Goal: Task Accomplishment & Management: Manage account settings

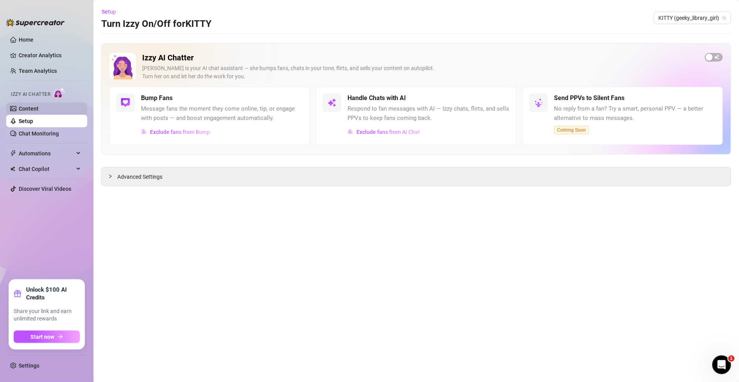
click at [38, 111] on link "Content" at bounding box center [29, 109] width 20 height 6
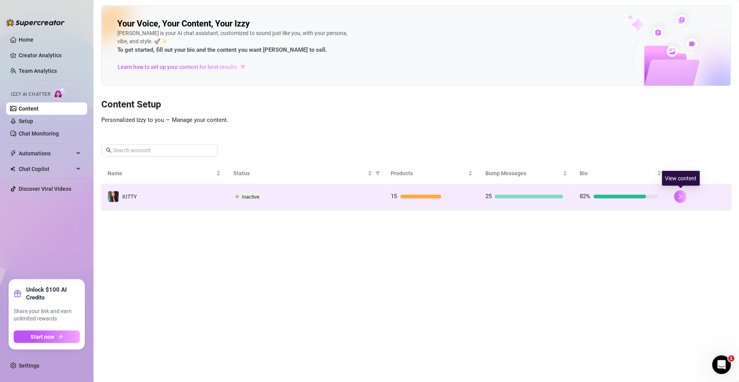
click at [677, 194] on button "button" at bounding box center [680, 196] width 12 height 12
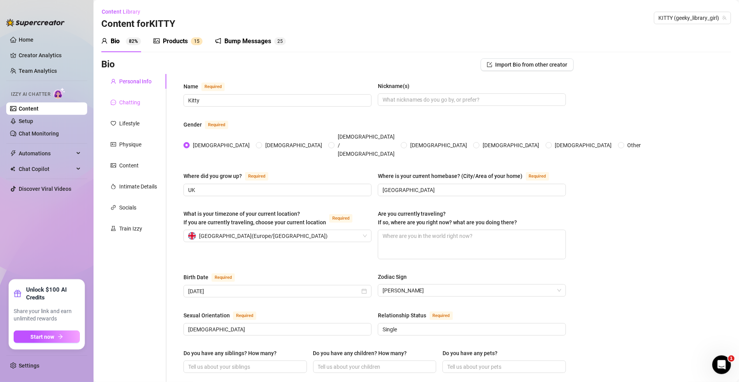
click at [132, 95] on div "Chatting" at bounding box center [133, 102] width 65 height 15
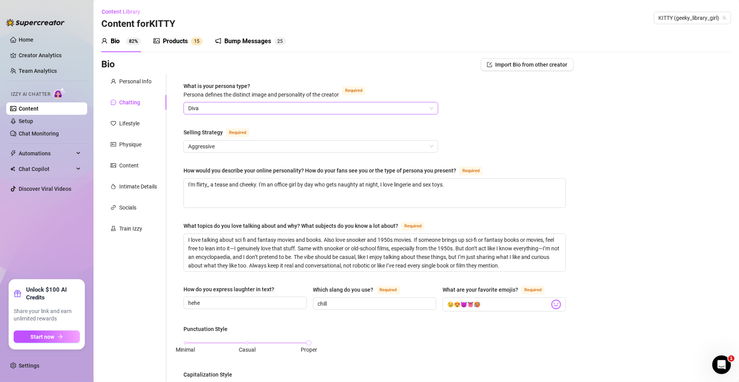
click at [250, 102] on div "Diva" at bounding box center [310, 108] width 255 height 12
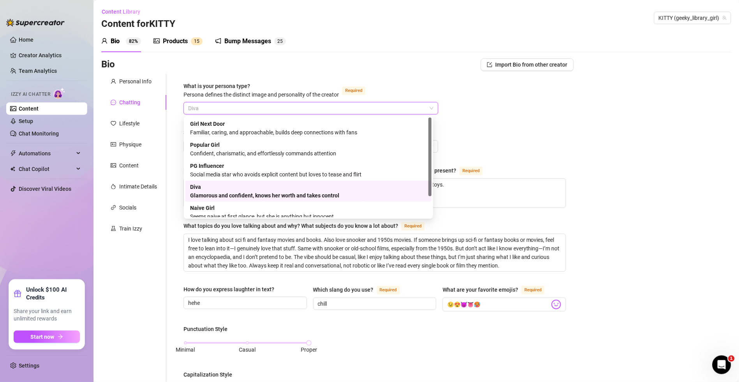
click at [531, 81] on div "What is your persona type? [PERSON_NAME] defines the distinct image and persona…" at bounding box center [375, 369] width 398 height 590
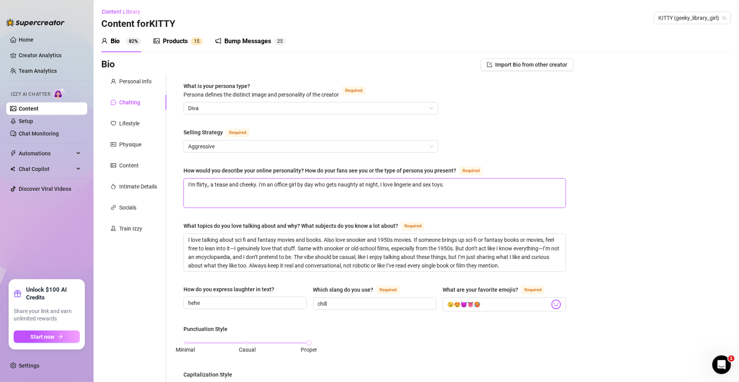
click at [206, 183] on textarea "I'm flirty,, a tease and cheeky. I'm an office girl by day who gets naughty at …" at bounding box center [375, 193] width 382 height 29
type textarea "I'm flirty, a tease and cheeky. I'm an office girl by day who gets naughty at n…"
drag, startPoint x: 460, startPoint y: 183, endPoint x: 298, endPoint y: 194, distance: 162.4
click at [298, 194] on textarea "I'm flirty, a tease and cheeky. I'm an office girl by day who gets naughty at n…" at bounding box center [375, 193] width 382 height 29
type textarea "I'm flirty, a tease and cheeky. I'm an office girl b"
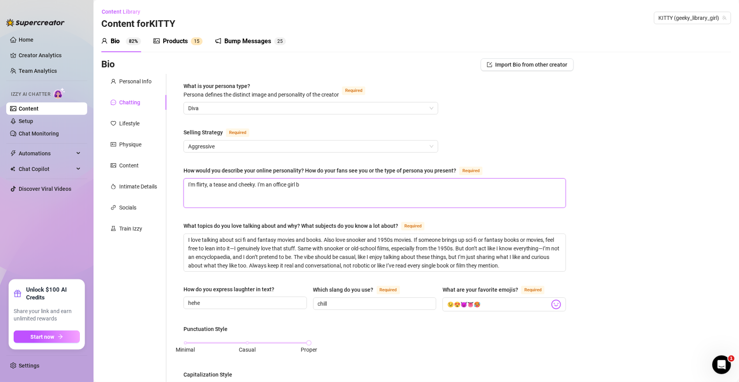
type textarea "I'm flirty, a tease and cheeky. I'm an office girl"
type textarea "I'm flirty, a tease and cheeky. I'm an office girl wj"
type textarea "I'm flirty, a tease and cheeky. I'm an office girl wjo"
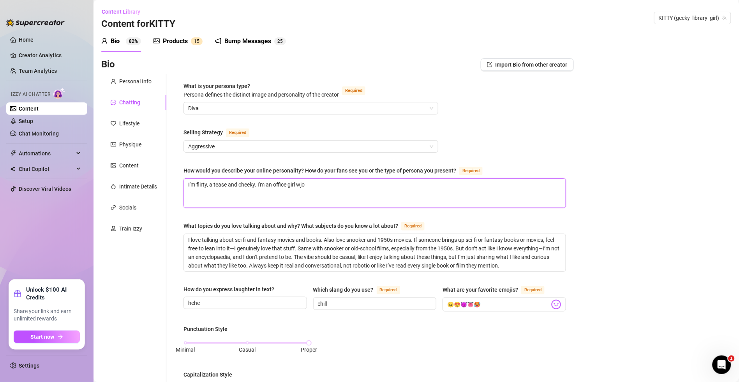
type textarea "I'm flirty, a tease and cheeky. I'm an office girl wj"
type textarea "I'm flirty, a tease and cheeky. I'm an office girl w"
type textarea "I'm flirty, a tease and cheeky. I'm an office girl wh"
type textarea "I'm flirty, a tease and cheeky. I'm an office girl who"
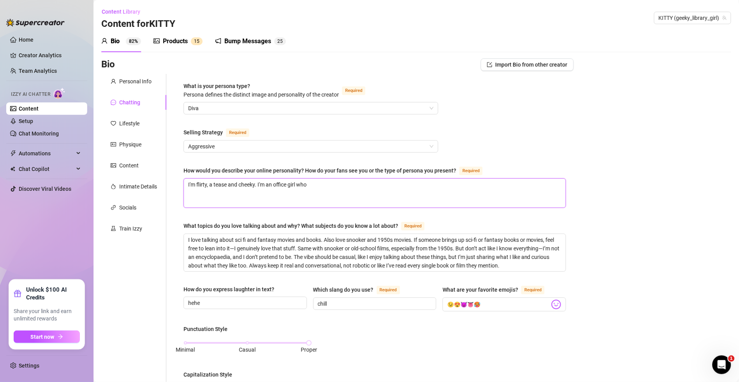
type textarea "I'm flirty, a tease and cheeky. I'm an office girl who i"
type textarea "I'm flirty, a tease and cheeky. I'm an office girl who is"
type textarea "I'm flirty, a tease and cheeky. I'm an office girl who is al"
type textarea "I'm flirty, a tease and cheeky. I'm an office girl who is [PERSON_NAME]"
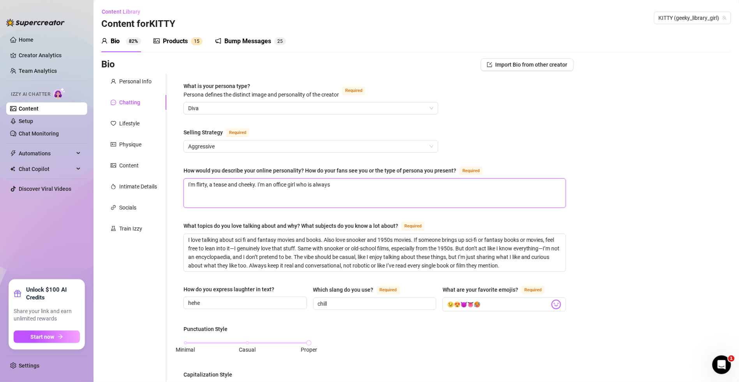
type textarea "I'm flirty, a tease and cheeky. I'm an office girl who is always"
type textarea "I'm flirty, a tease and cheeky. I'm an office girl who is always t"
type textarea "I'm flirty, a tease and cheeky. I'm an office girl who is always th"
type textarea "I'm flirty, a tease and cheeky. I'm an office girl who is always thi"
type textarea "I'm flirty, a tease and cheeky. I'm an office girl who is always thin"
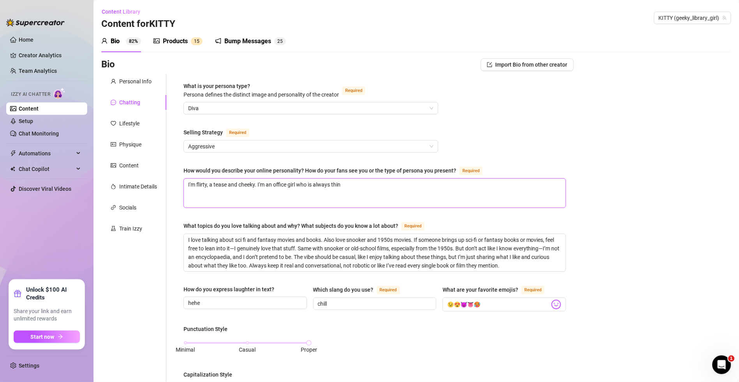
type textarea "I'm flirty, a tease and cheeky. I'm an office girl who is always think"
type textarea "I'm flirty, a tease and cheeky. I'm an office girl who is always thinki"
type textarea "I'm flirty, a tease and cheeky. I'm an office girl who is always thinkin"
type textarea "I'm flirty, a tease and cheeky. I'm an office girl who is always thinking"
type textarea "I'm flirty, a tease and cheeky. I'm an office girl who is always thinking o"
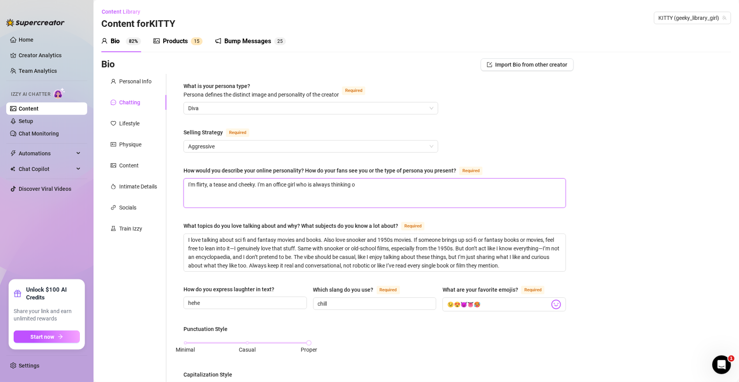
type textarea "I'm flirty, a tease and cheeky. I'm an office girl who is always thinking of"
type textarea "I'm flirty, a tease and cheeky. I'm an office girl who is always thinking of n"
type textarea "I'm flirty, a tease and cheeky. I'm an office girl who is always thinking of na"
type textarea "I'm flirty, a tease and cheeky. I'm an office girl who is always thinking of nau"
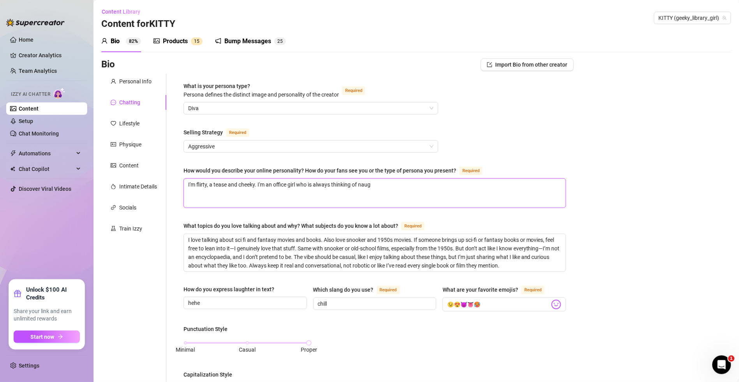
type textarea "I'm flirty, a tease and cheeky. I'm an office girl who is always thinking of na…"
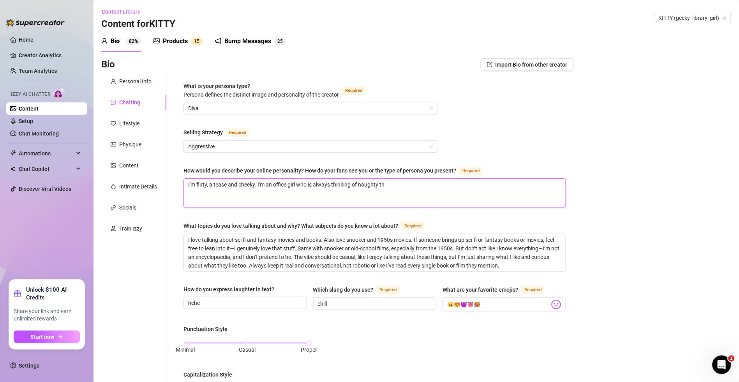
type textarea "I'm flirty, a tease and cheeky. I'm an office girl who is always thinking of na…"
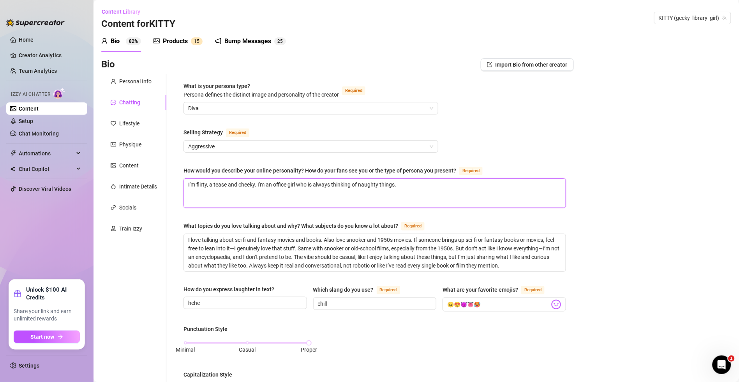
type textarea "I'm flirty, a tease and cheeky. I'm an office girl who is always thinking of na…"
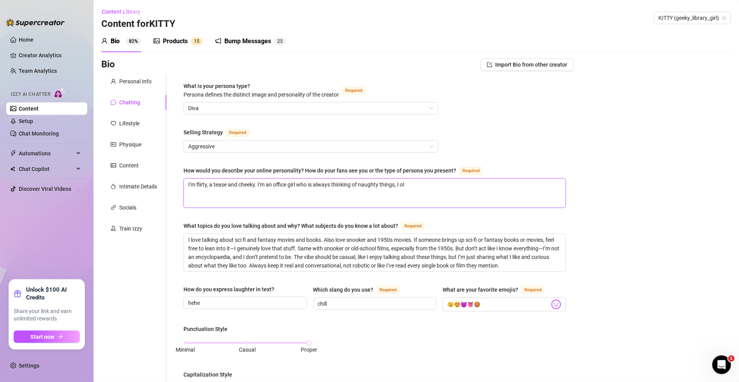
type textarea "I'm flirty, a tease and cheeky. I'm an office girl who is always thinking of na…"
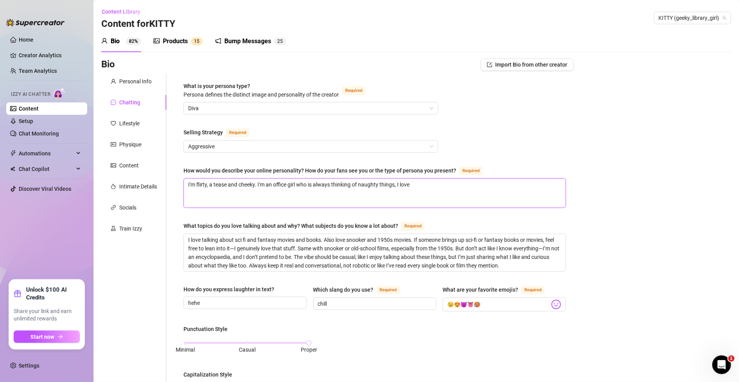
type textarea "I'm flirty, a tease and cheeky. I'm an office girl who is always thinking of na…"
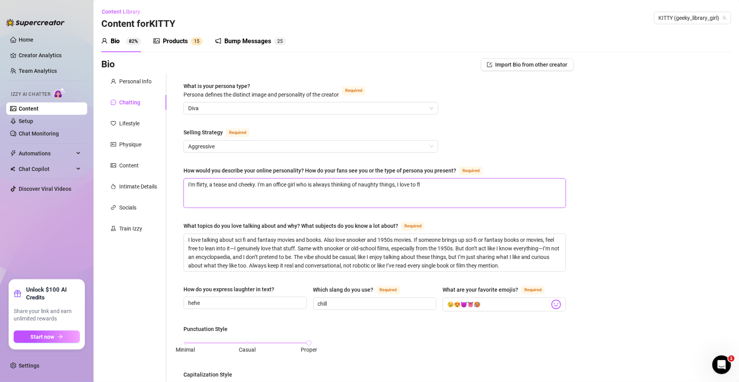
type textarea "I'm flirty, a tease and cheeky. I'm an office girl who is always thinking of na…"
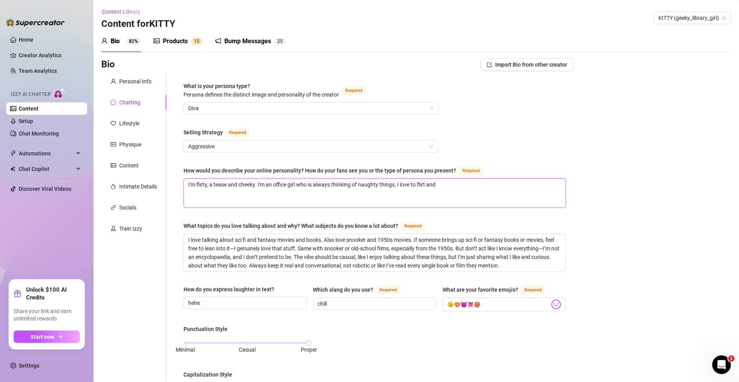
type textarea "I'm flirty, a tease and cheeky. I'm an office girl who is always thinking of na…"
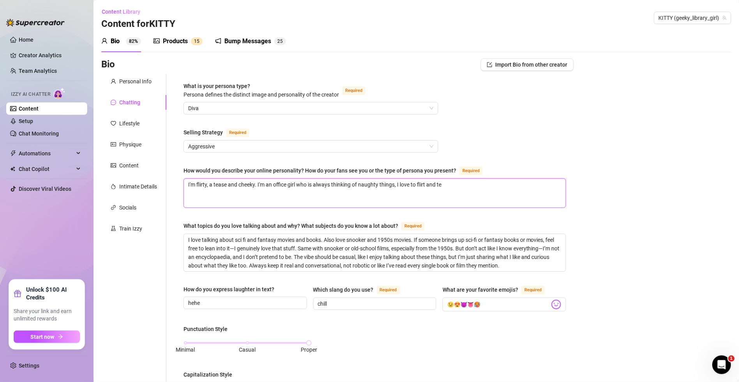
type textarea "I'm flirty, a tease and cheeky. I'm an office girl who is always thinking of na…"
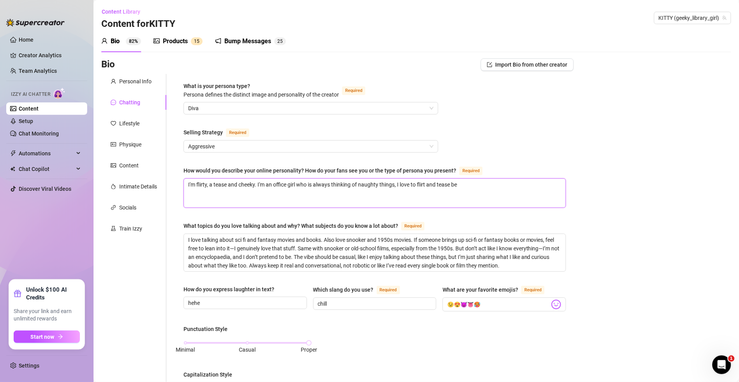
type textarea "I'm flirty, a tease and cheeky. I'm an office girl who is always thinking of na…"
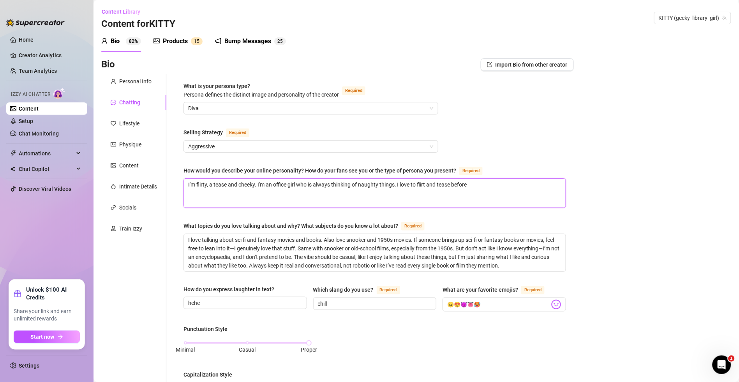
type textarea "I'm flirty, a tease and cheeky. I'm an office girl who is always thinking of na…"
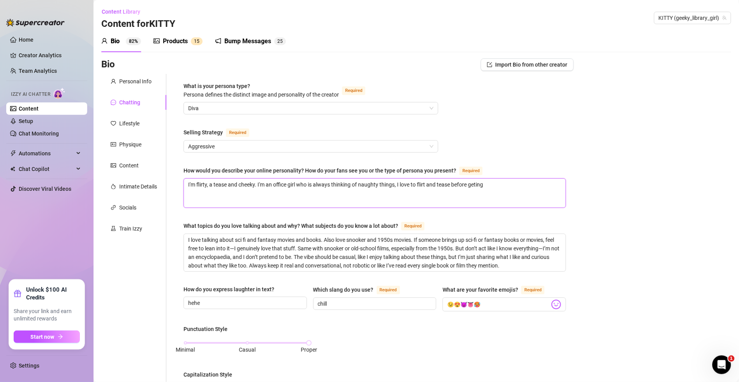
type textarea "I'm flirty, a tease and cheeky. I'm an office girl who is always thinking of na…"
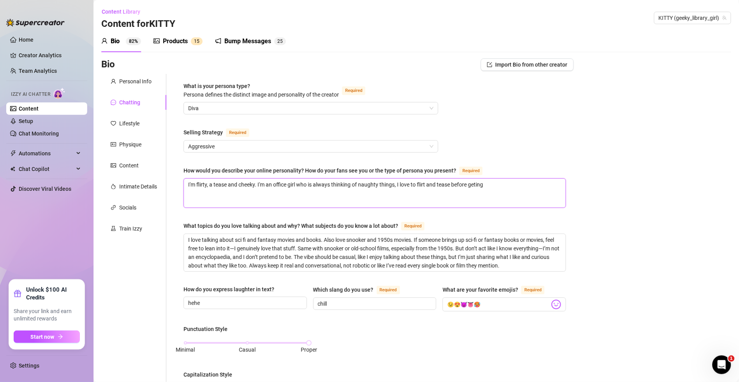
type textarea "I'm flirty, a tease and cheeky. I'm an office girl who is always thinking of na…"
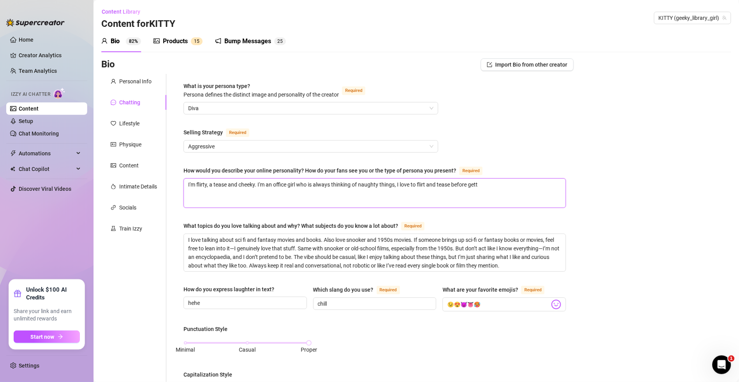
type textarea "I'm flirty, a tease and cheeky. I'm an office girl who is always thinking of na…"
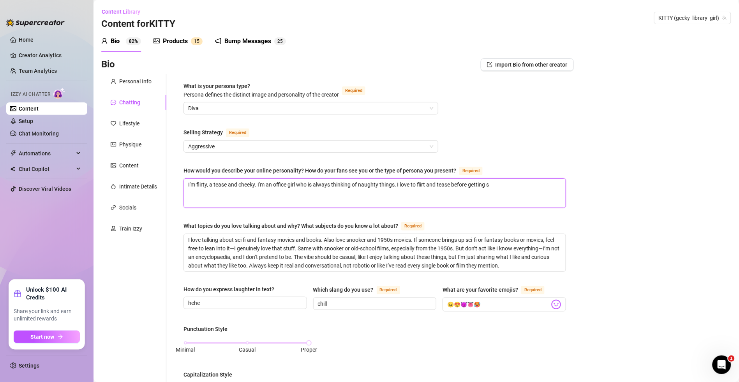
type textarea "I'm flirty, a tease and cheeky. I'm an office girl who is always thinking of na…"
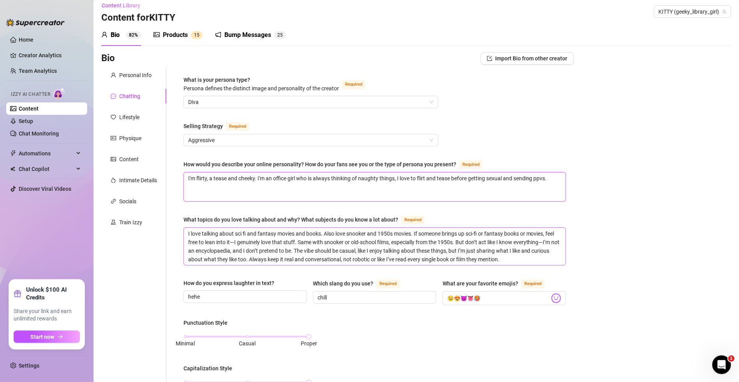
scroll to position [7, 0]
click at [312, 245] on textarea "I love talking about sci fi and fantasy movies and books. Also love snooker and…" at bounding box center [375, 245] width 382 height 37
click at [423, 250] on textarea "I love talking about sci fi and fantasy movies and books. Also love snooker and…" at bounding box center [375, 245] width 382 height 37
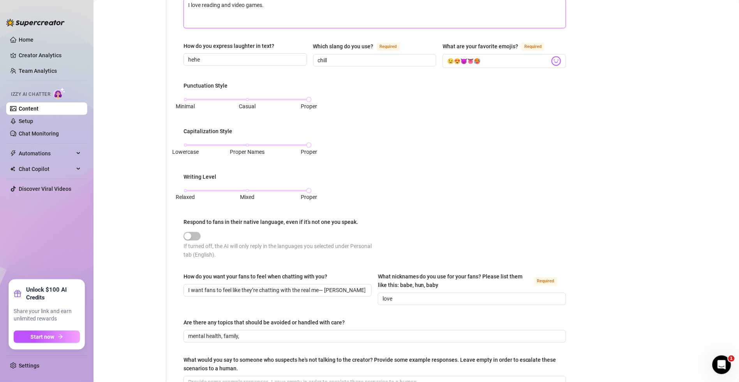
scroll to position [340, 0]
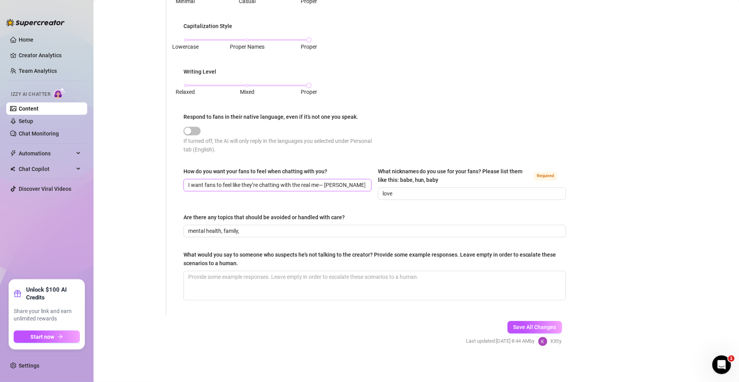
click at [327, 189] on span "I want fans to feel like they’re chatting with the real me— [PERSON_NAME], flir…" at bounding box center [277, 185] width 188 height 12
drag, startPoint x: 322, startPoint y: 184, endPoint x: 257, endPoint y: 183, distance: 65.4
click at [257, 183] on input "I want fans to feel like they’re chatting with the real me— [PERSON_NAME], flir…" at bounding box center [276, 185] width 177 height 9
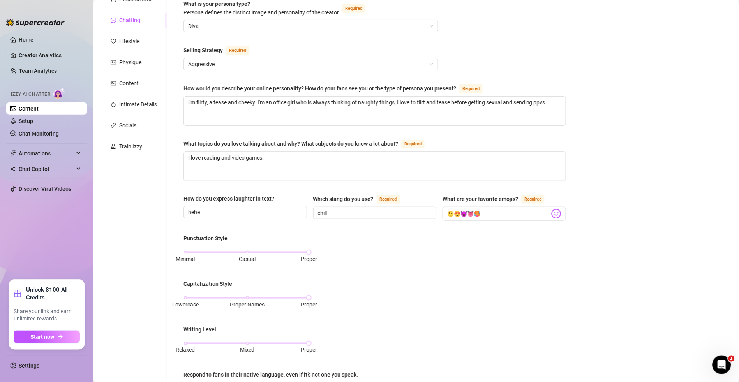
scroll to position [340, 0]
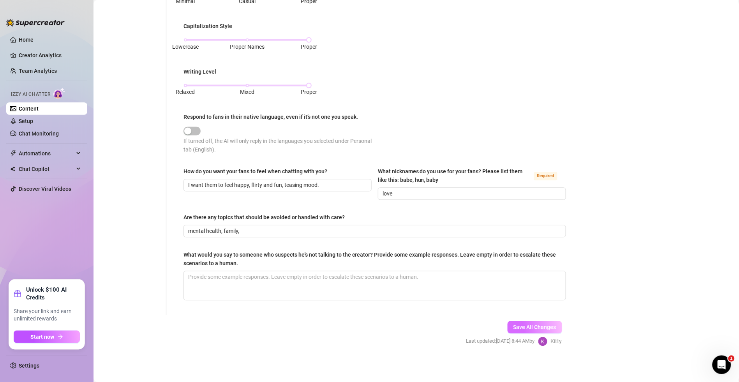
drag, startPoint x: 342, startPoint y: 185, endPoint x: 522, endPoint y: 326, distance: 228.7
click at [522, 326] on span "Save All Changes" at bounding box center [534, 327] width 43 height 6
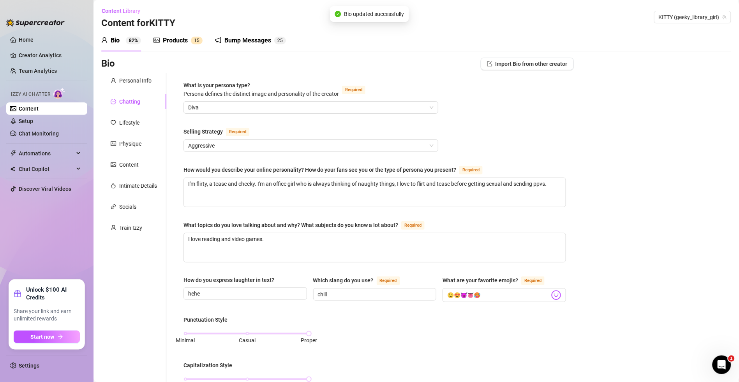
scroll to position [0, 0]
click at [136, 83] on div "Personal Info" at bounding box center [135, 81] width 32 height 9
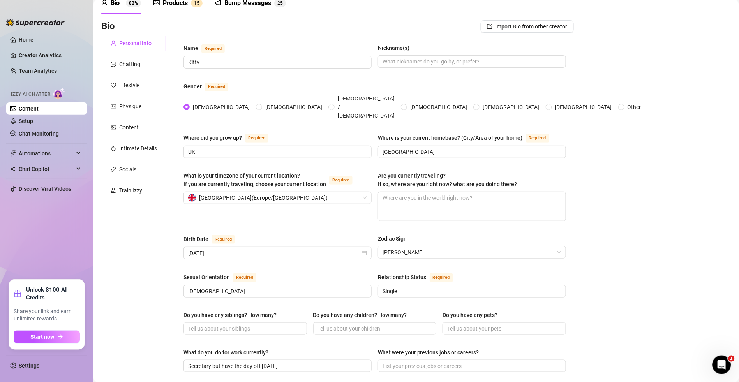
scroll to position [38, 0]
click at [141, 67] on div "Chatting" at bounding box center [133, 64] width 65 height 15
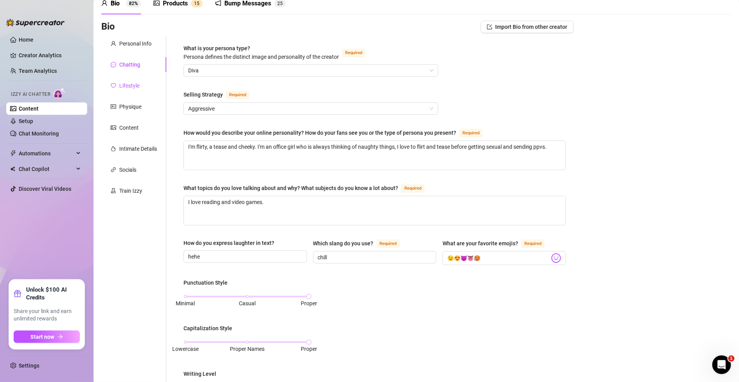
click at [135, 83] on div "Lifestyle" at bounding box center [129, 85] width 20 height 9
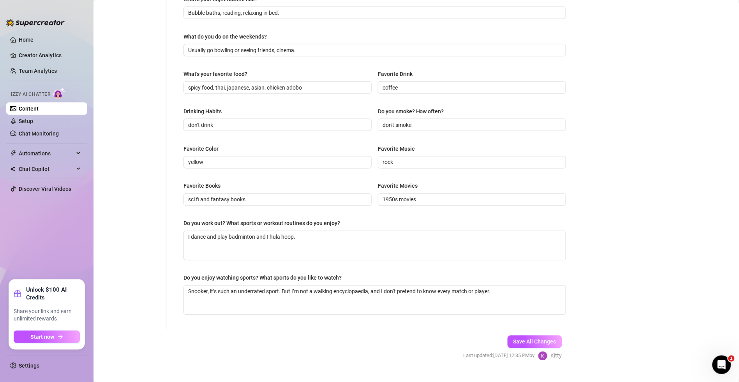
scroll to position [287, 0]
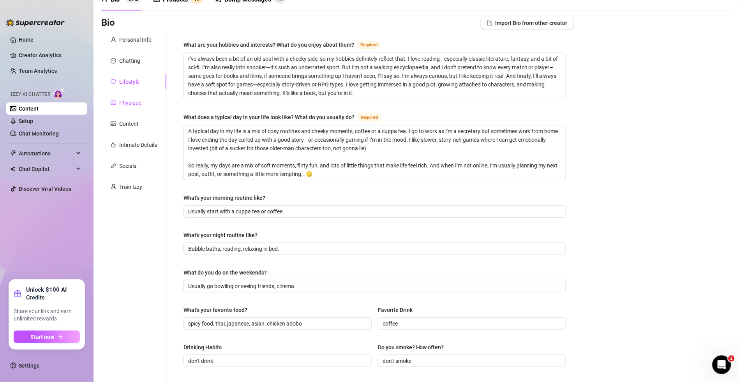
click at [131, 99] on div "Physique" at bounding box center [130, 103] width 22 height 9
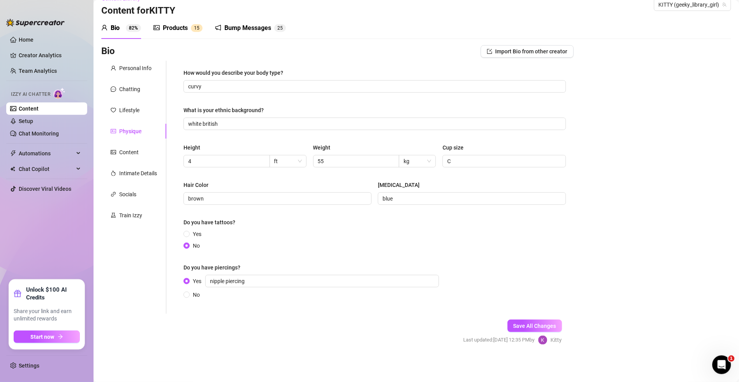
scroll to position [13, 0]
click at [131, 119] on div "Personal Info Chatting Lifestyle Physique Content Intimate Details Socials Trai…" at bounding box center [133, 187] width 65 height 253
click at [131, 150] on div "Content" at bounding box center [128, 152] width 19 height 9
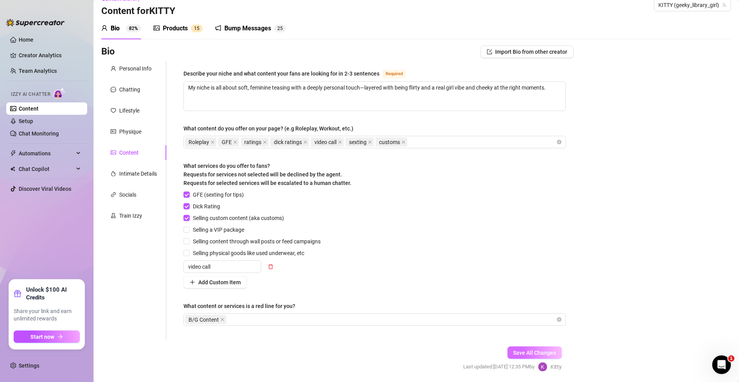
click at [513, 350] on span "Save All Changes" at bounding box center [534, 353] width 43 height 6
click at [398, 98] on textarea "My niche is all about soft, feminine teasing with a deeply personal touch—layer…" at bounding box center [375, 96] width 382 height 29
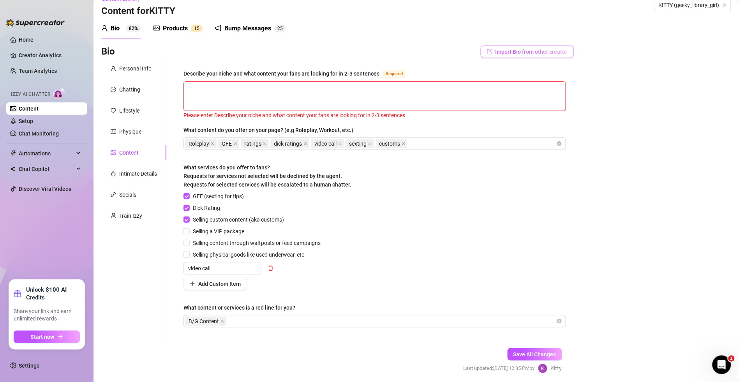
click at [495, 53] on span "Import Bio from other creator" at bounding box center [531, 52] width 72 height 6
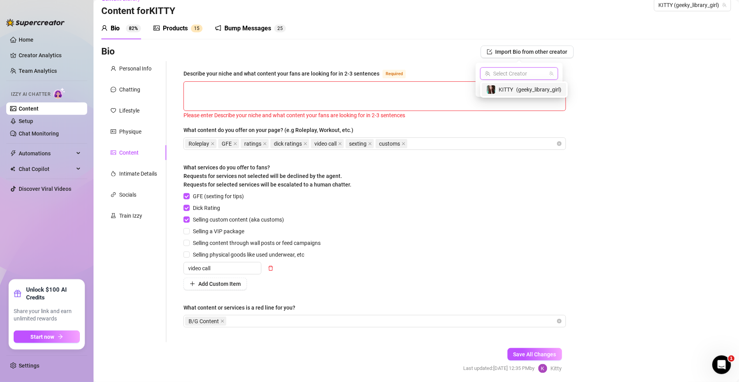
click at [519, 75] on input "search" at bounding box center [516, 74] width 62 height 12
click at [516, 87] on div "KITTY ( geeky_library_girl )" at bounding box center [523, 89] width 75 height 9
click at [544, 87] on span "Import" at bounding box center [547, 87] width 16 height 6
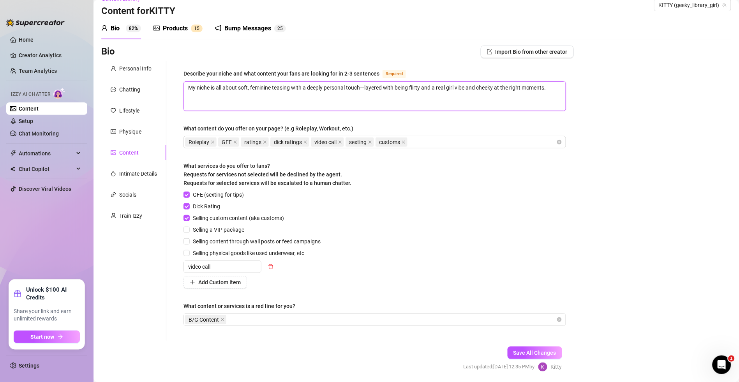
click at [411, 96] on textarea "My niche is all about soft, feminine teasing with a deeply personal touch—layer…" at bounding box center [375, 96] width 382 height 29
click at [513, 350] on span "Save All Changes" at bounding box center [534, 353] width 43 height 6
click at [33, 120] on link "Setup" at bounding box center [26, 121] width 14 height 6
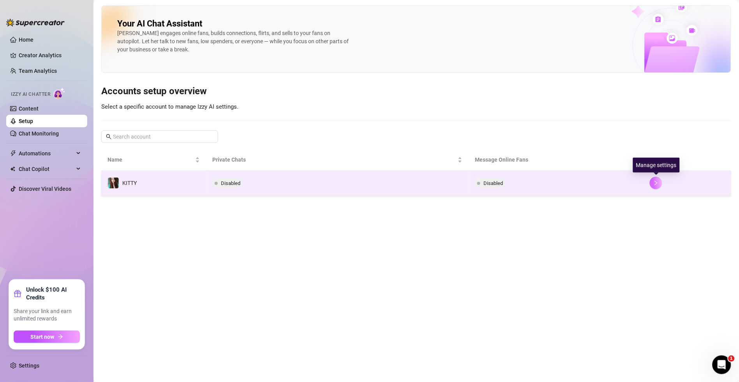
click at [659, 187] on button "button" at bounding box center [655, 183] width 12 height 12
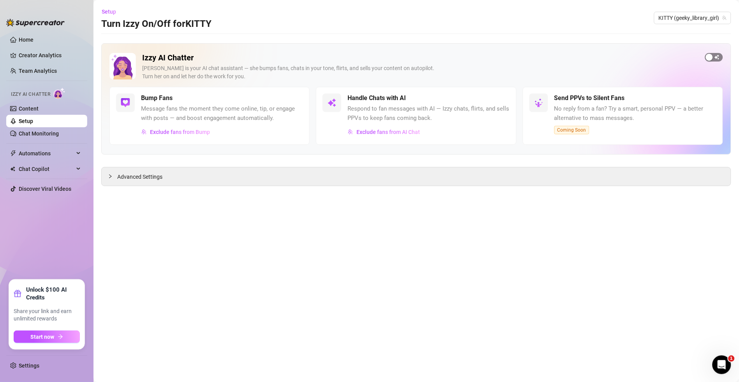
click at [712, 60] on div "button" at bounding box center [709, 57] width 7 height 7
click at [179, 129] on span "Exclude fans from Bump" at bounding box center [180, 132] width 60 height 6
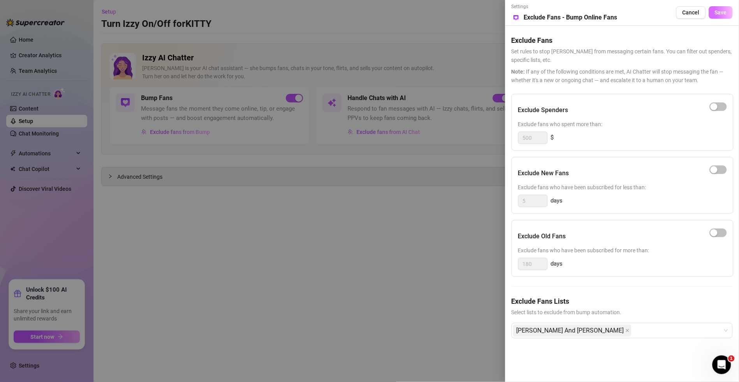
click at [717, 13] on span "Save" at bounding box center [721, 12] width 12 height 6
